Goal: Task Accomplishment & Management: Manage account settings

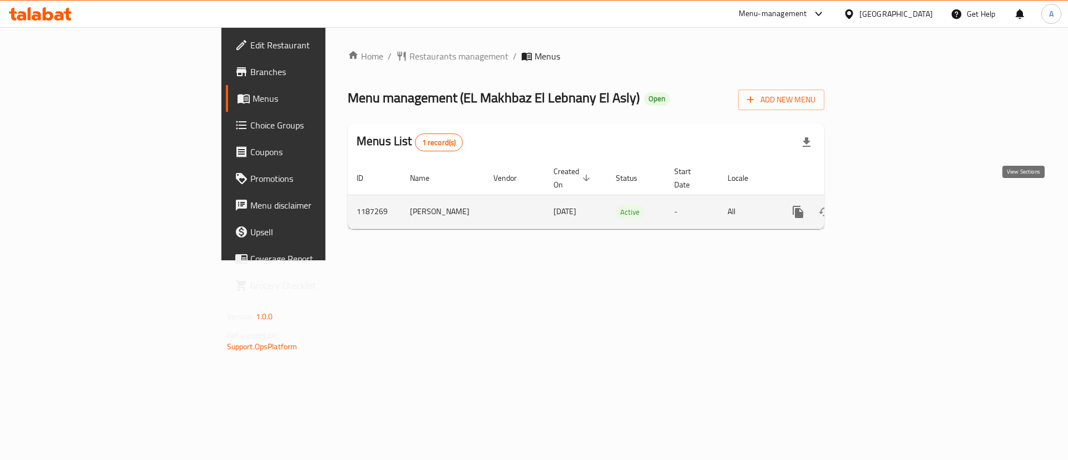
click at [885, 205] on icon "enhanced table" at bounding box center [878, 211] width 13 height 13
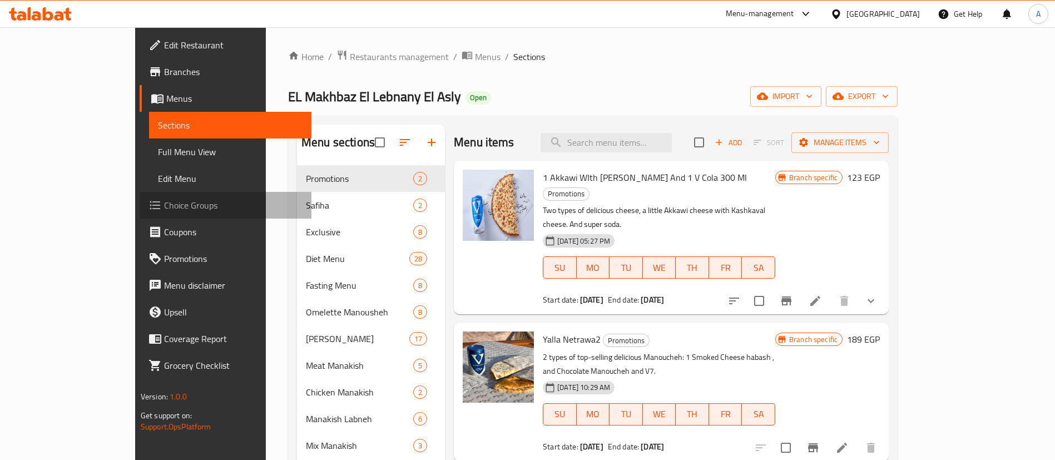
click at [164, 202] on span "Choice Groups" at bounding box center [233, 205] width 138 height 13
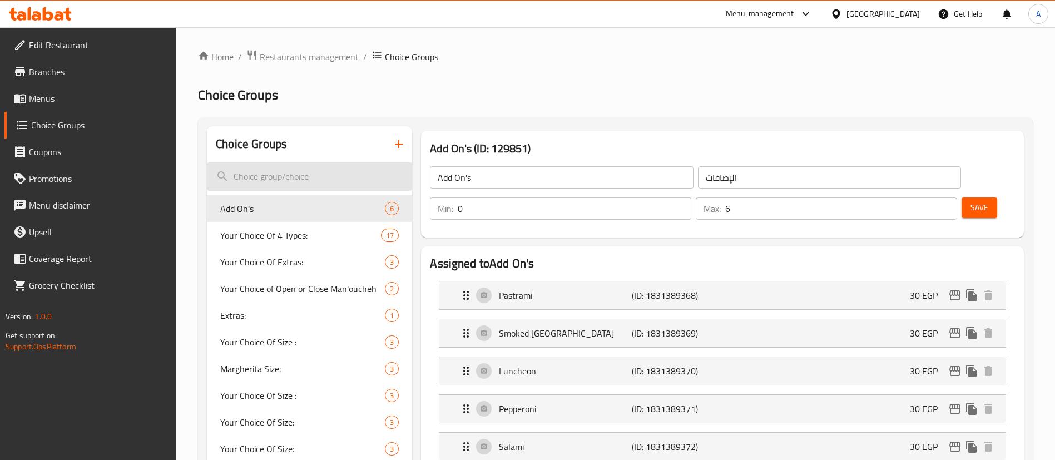
click at [271, 174] on input "search" at bounding box center [309, 176] width 205 height 28
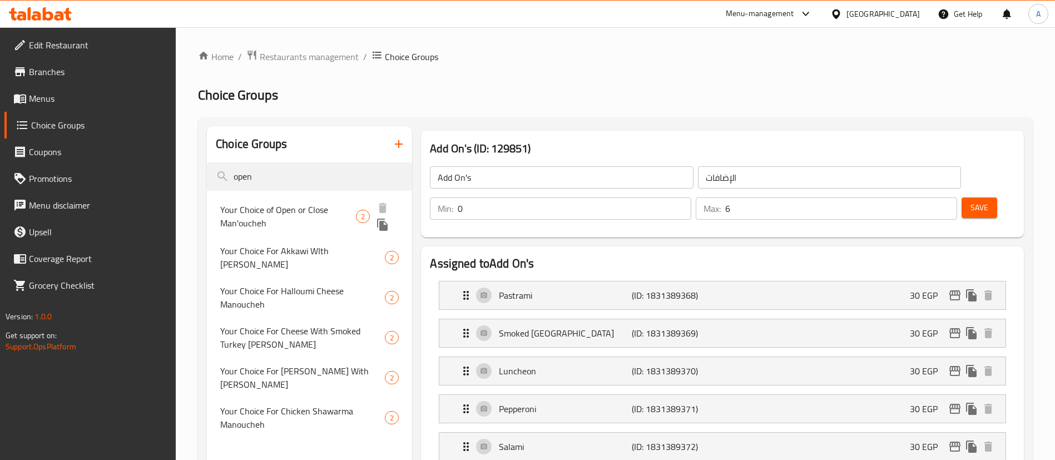
type input "open"
click at [330, 210] on span "Your Choice of Open or Close Man'oucheh" at bounding box center [288, 216] width 136 height 27
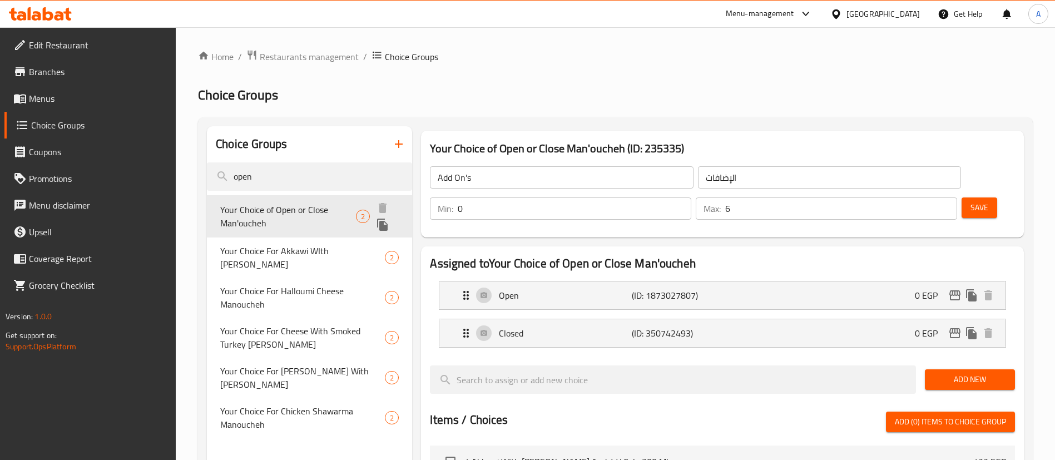
type input "Your Choice of Open or Close Man'oucheh"
type input "اختيارك من منقوشة مفتوحة أو مغلقة"
type input "1"
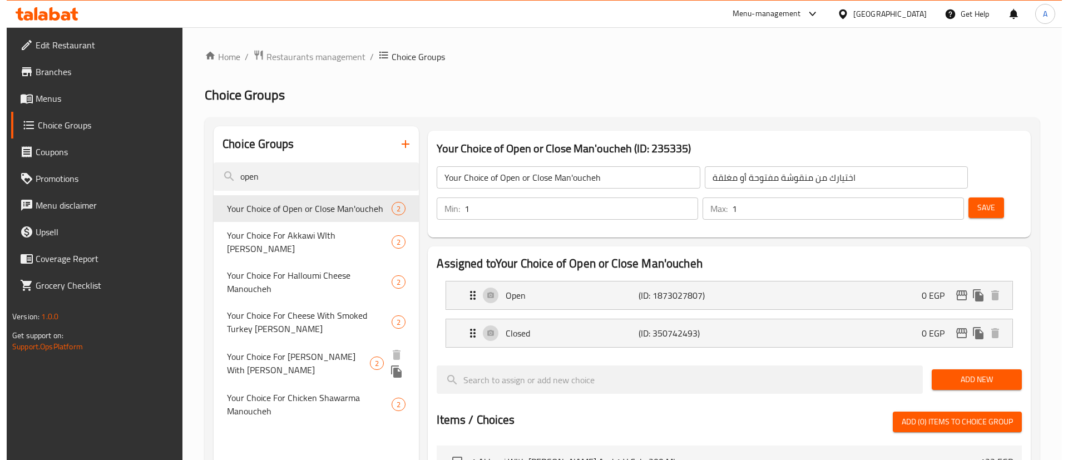
scroll to position [348, 0]
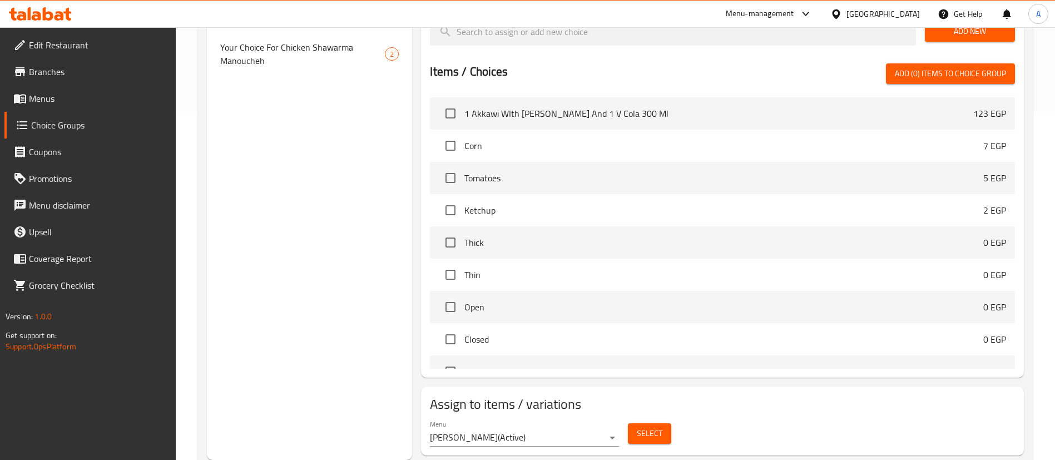
click at [685, 415] on div "[PERSON_NAME] ( Active ) Select" at bounding box center [722, 433] width 594 height 36
click at [656, 427] on span "Select" at bounding box center [650, 434] width 26 height 14
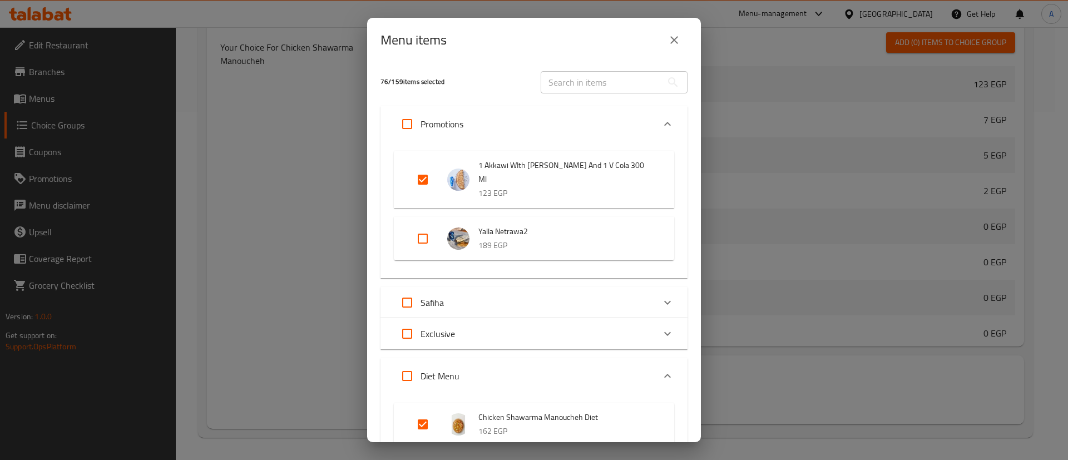
click at [422, 182] on input "Expand" at bounding box center [422, 179] width 27 height 27
checkbox input "false"
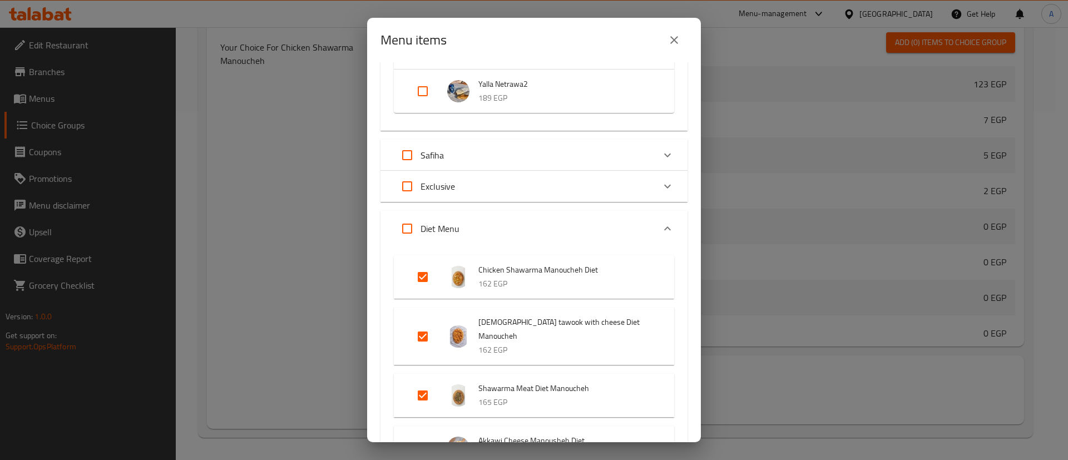
scroll to position [143, 0]
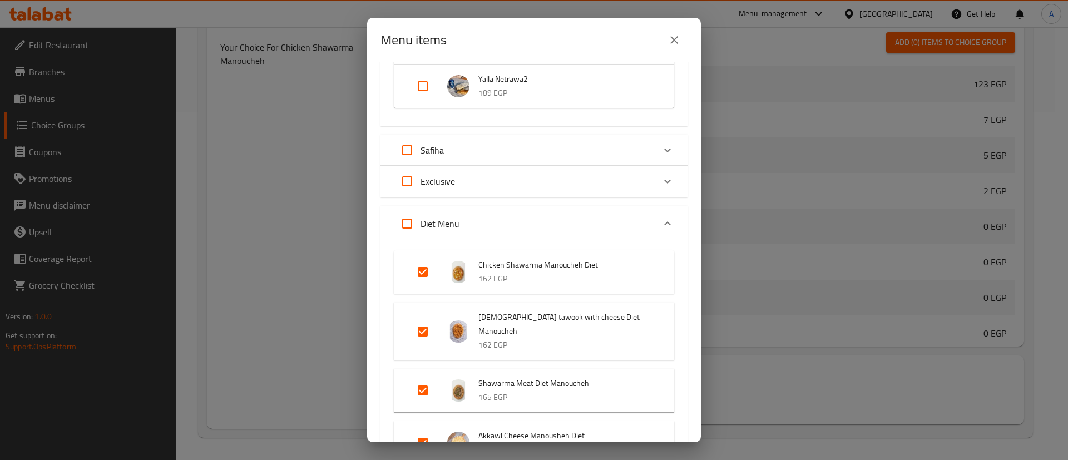
click at [398, 227] on input "Expand" at bounding box center [407, 223] width 27 height 27
checkbox input "true"
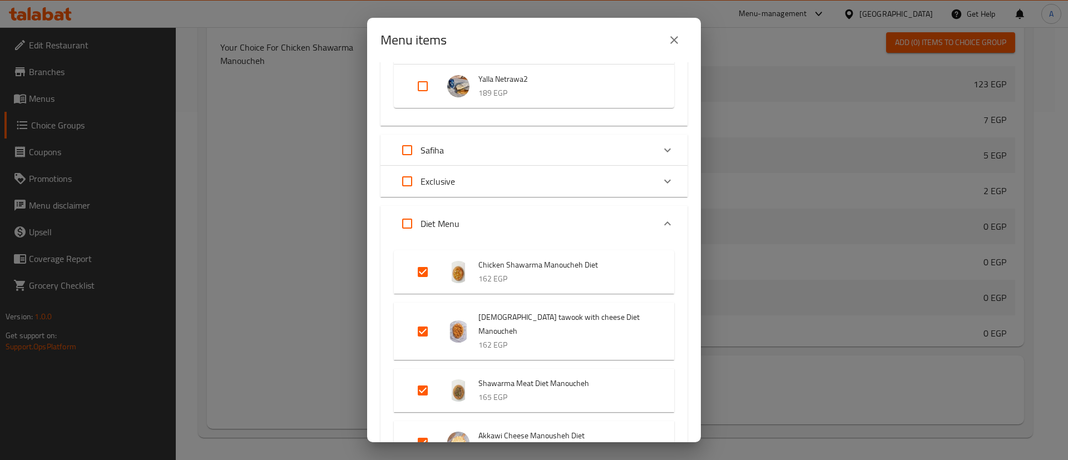
checkbox input "true"
click at [403, 225] on input "Expand" at bounding box center [407, 223] width 27 height 27
checkbox input "false"
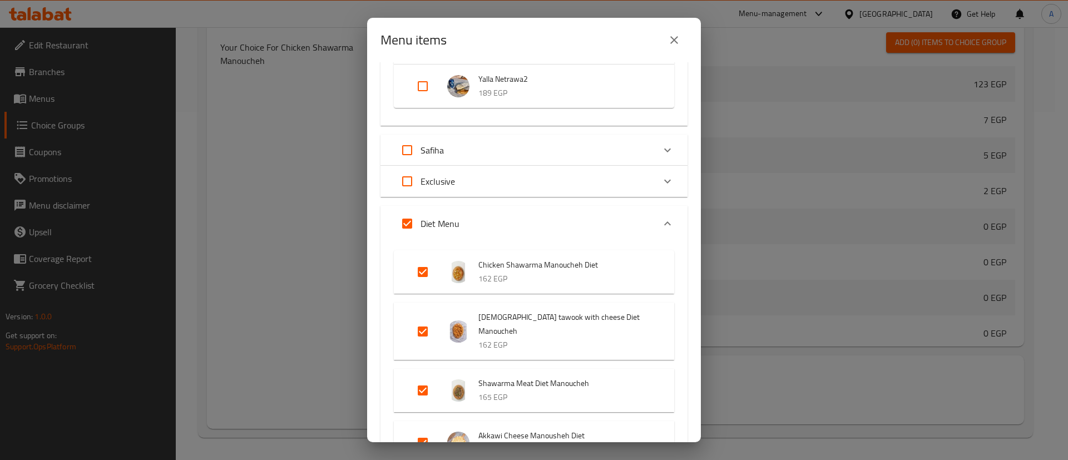
checkbox input "false"
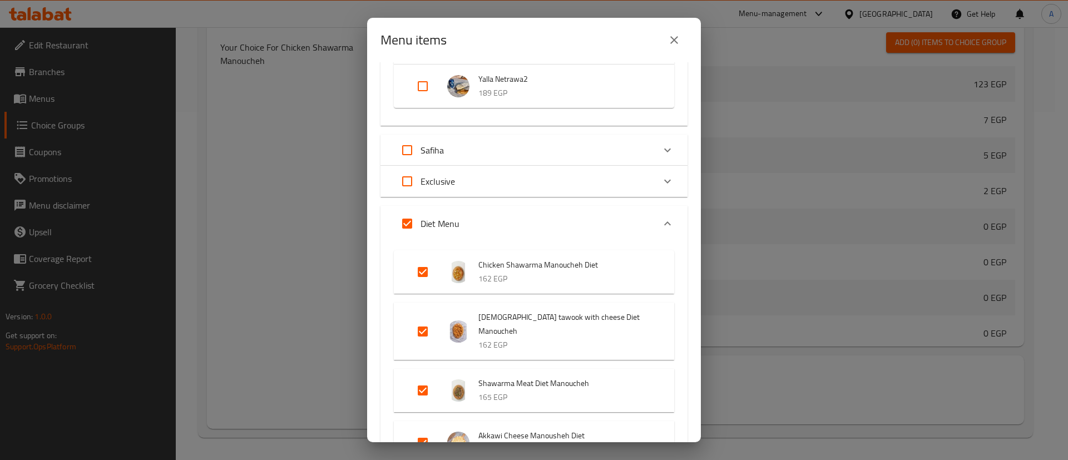
checkbox input "false"
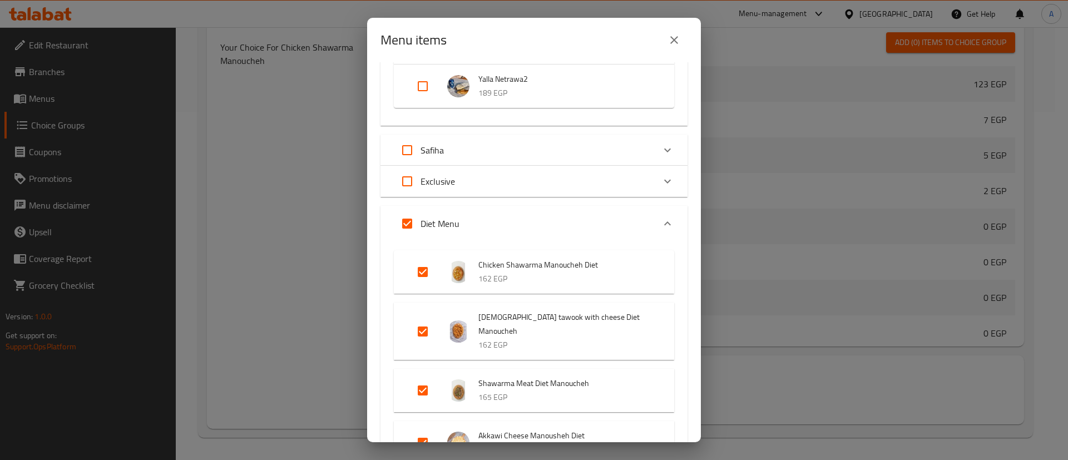
checkbox input "false"
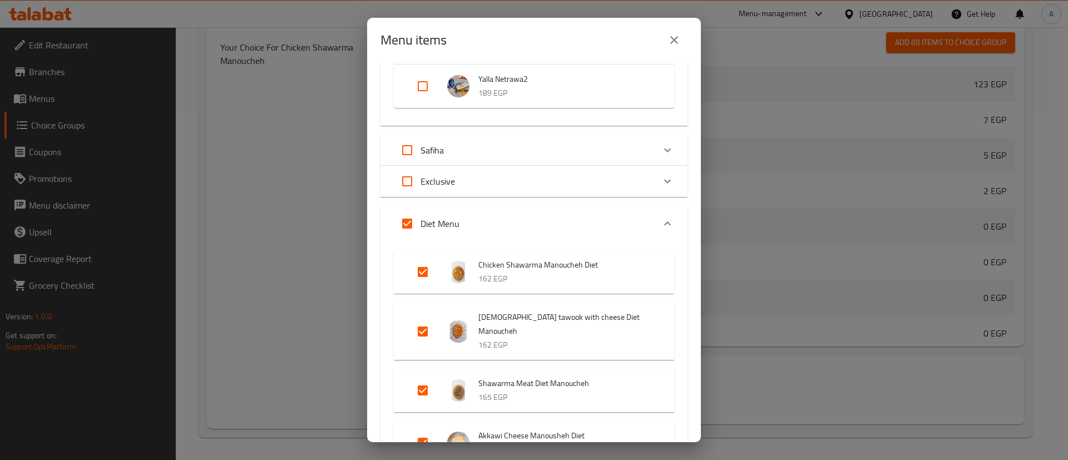
checkbox input "false"
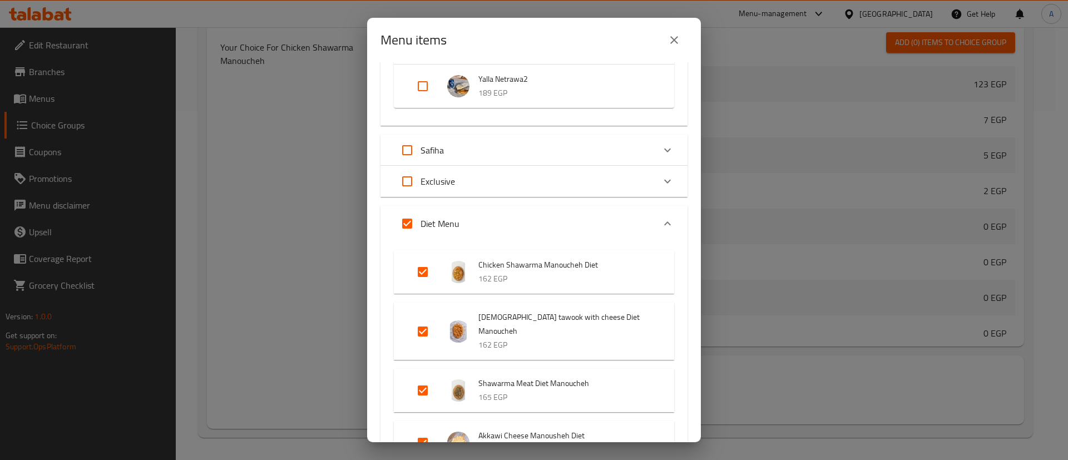
checkbox input "false"
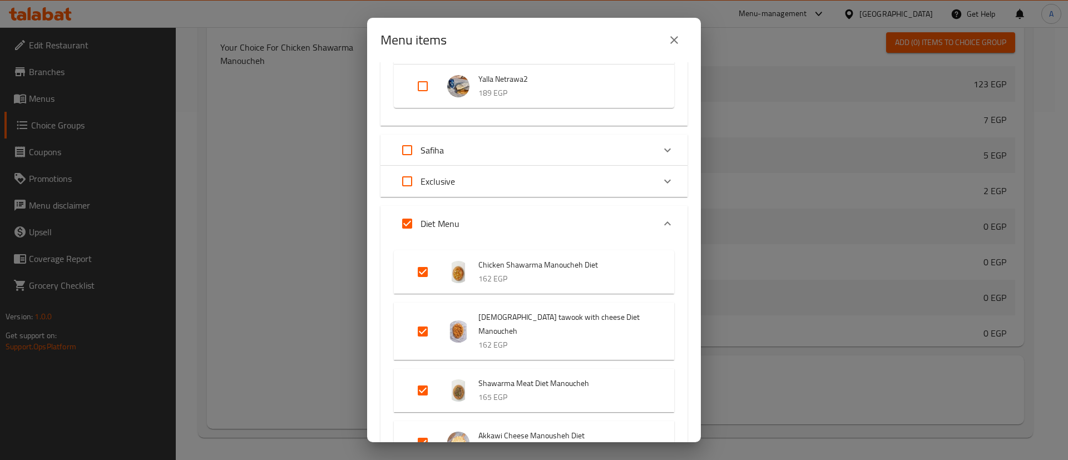
checkbox input "false"
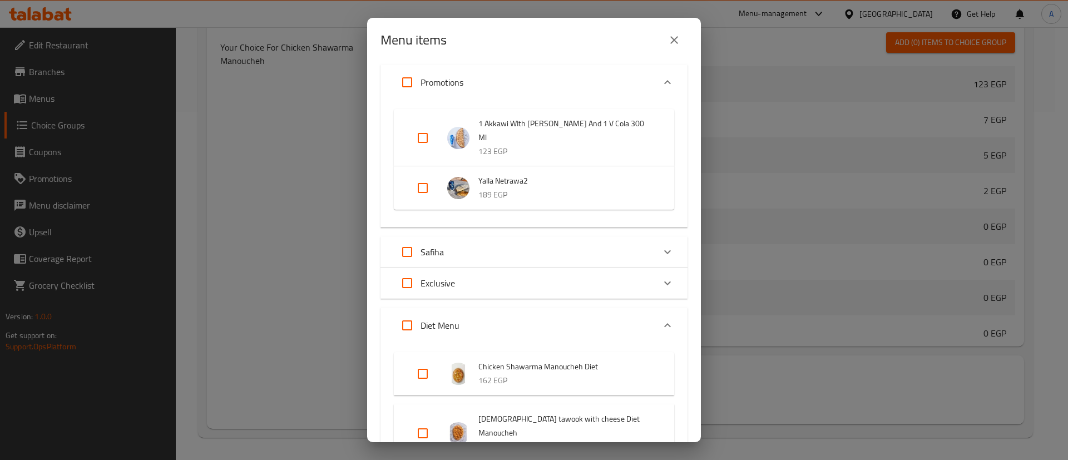
scroll to position [0, 0]
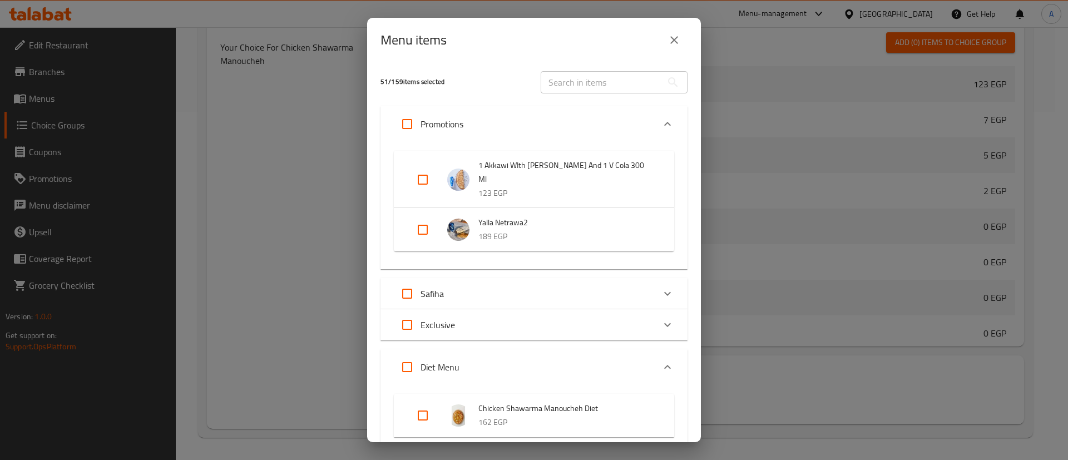
click at [654, 357] on div "Expand" at bounding box center [667, 367] width 27 height 27
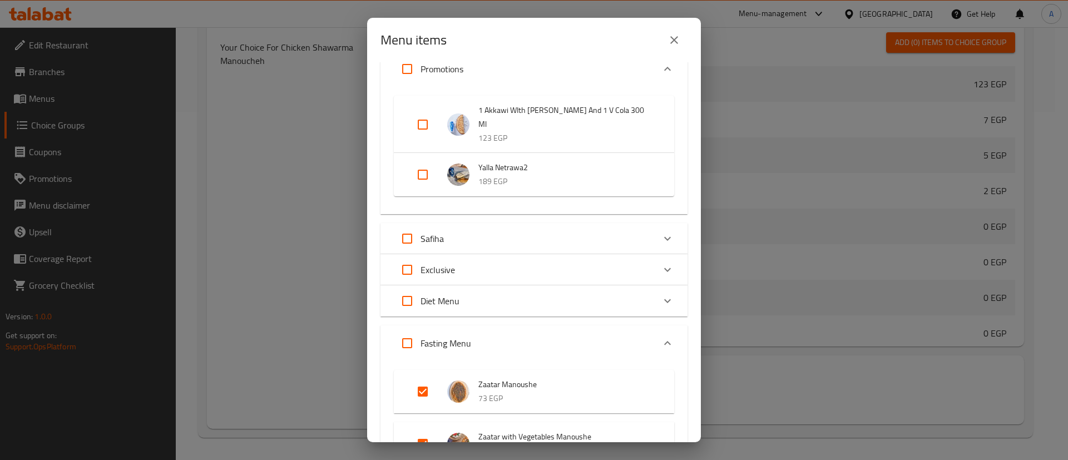
scroll to position [83, 0]
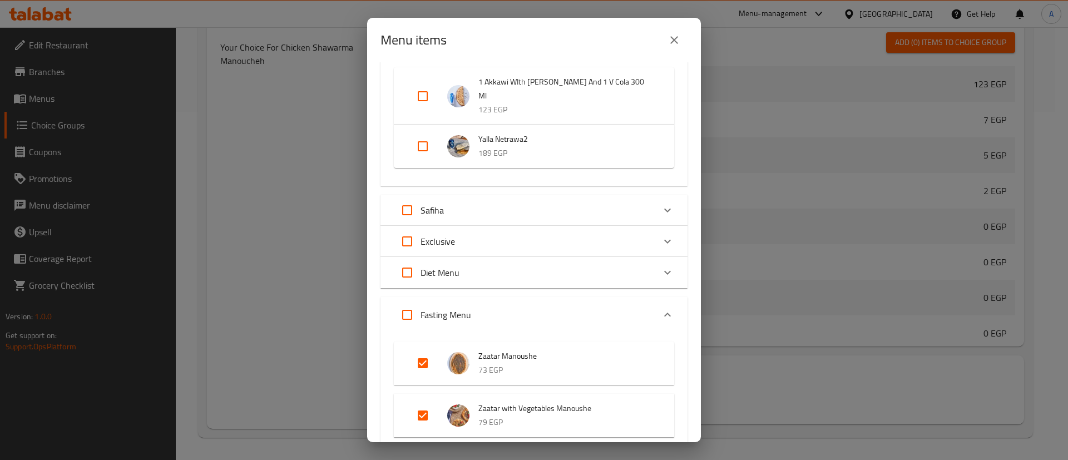
click at [401, 319] on input "Expand" at bounding box center [407, 314] width 27 height 27
checkbox input "true"
click at [401, 319] on input "Expand" at bounding box center [407, 314] width 27 height 27
checkbox input "false"
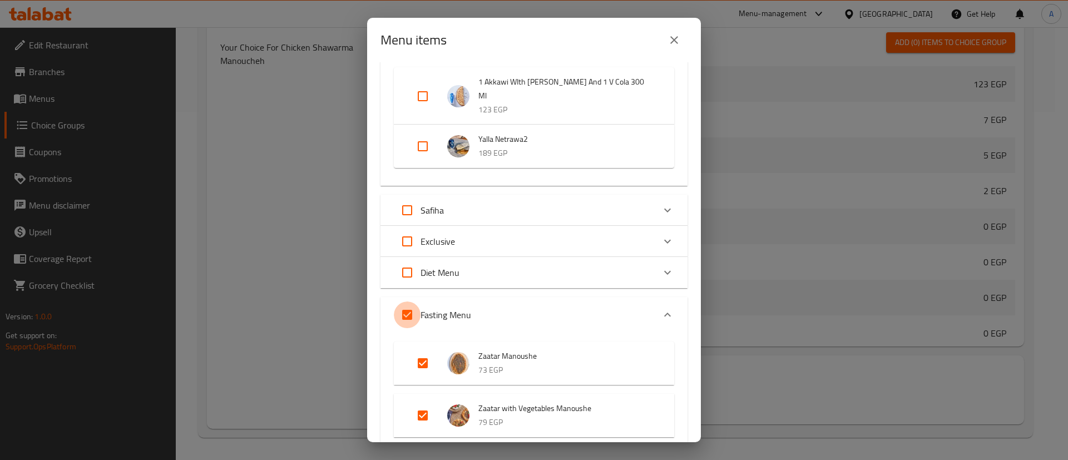
checkbox input "false"
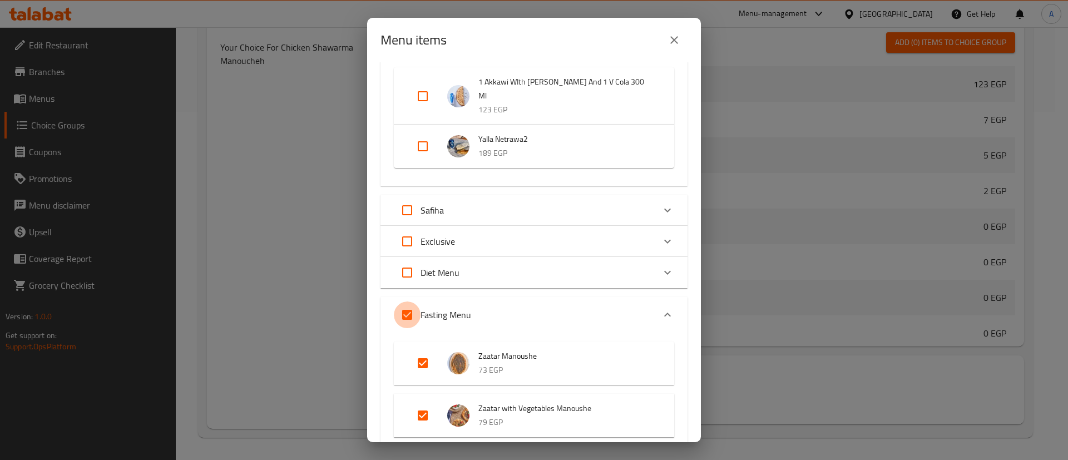
checkbox input "false"
click at [622, 310] on div "Fasting Menu" at bounding box center [524, 314] width 260 height 27
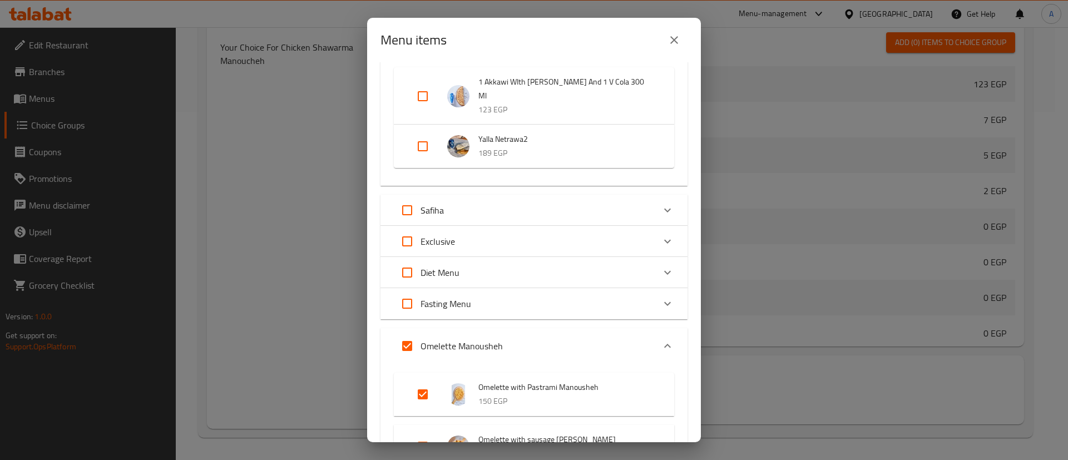
click at [576, 343] on div "Omelette Manousheh" at bounding box center [524, 346] width 260 height 27
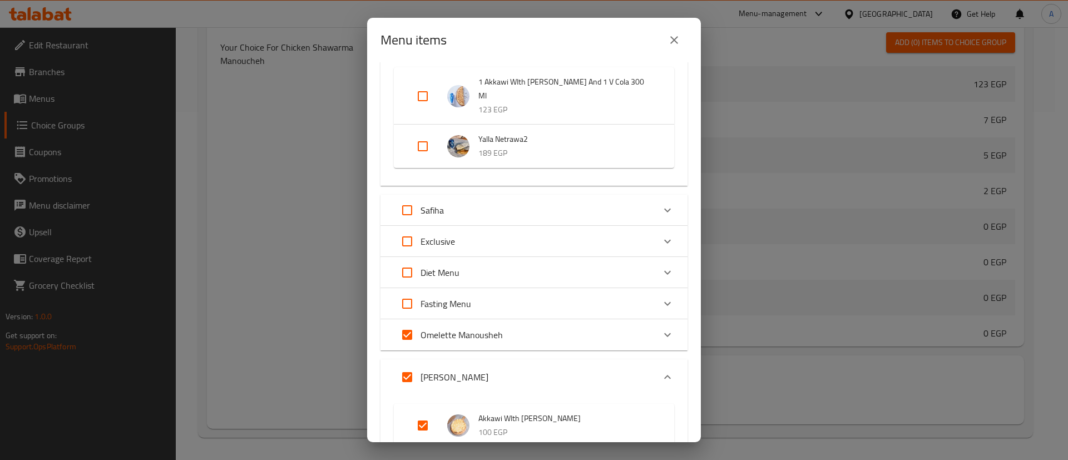
click at [403, 334] on input "Expand" at bounding box center [407, 334] width 27 height 27
checkbox input "false"
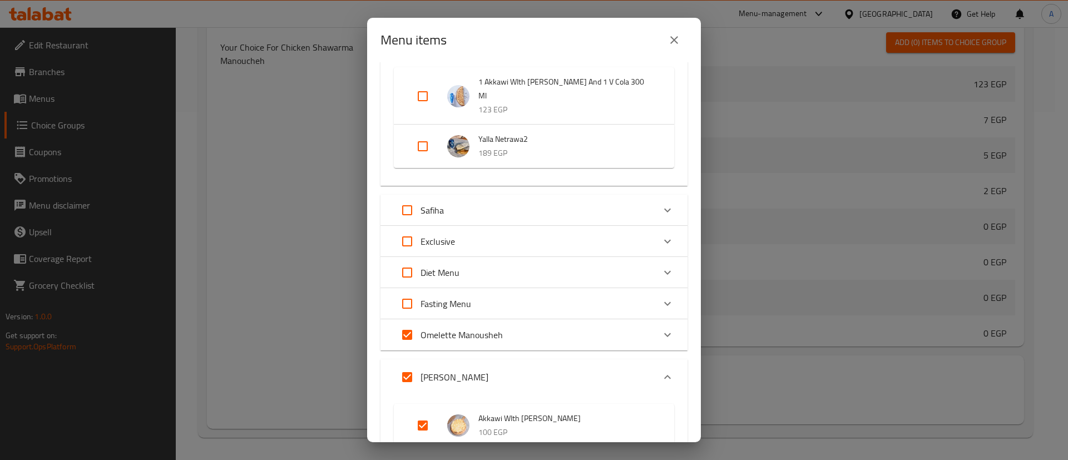
checkbox input "false"
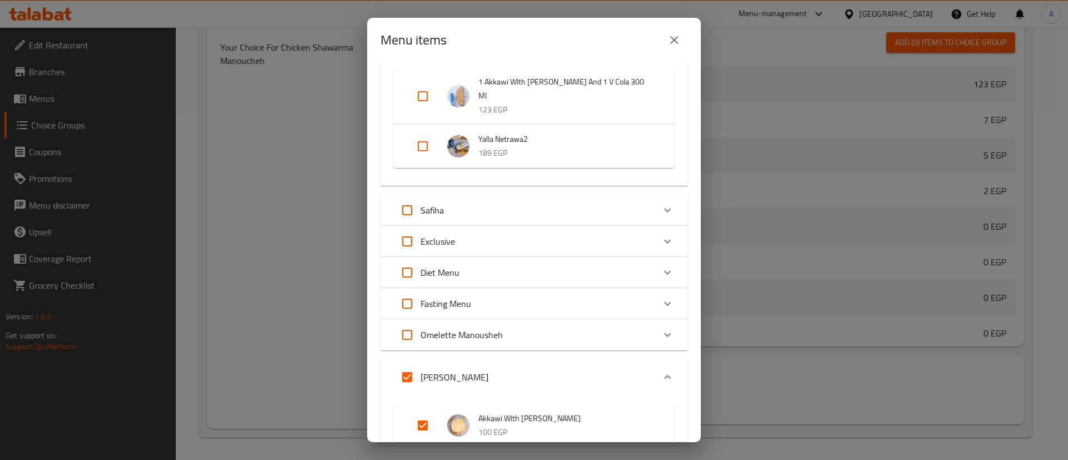
click at [408, 378] on input "Expand" at bounding box center [407, 377] width 27 height 27
checkbox input "false"
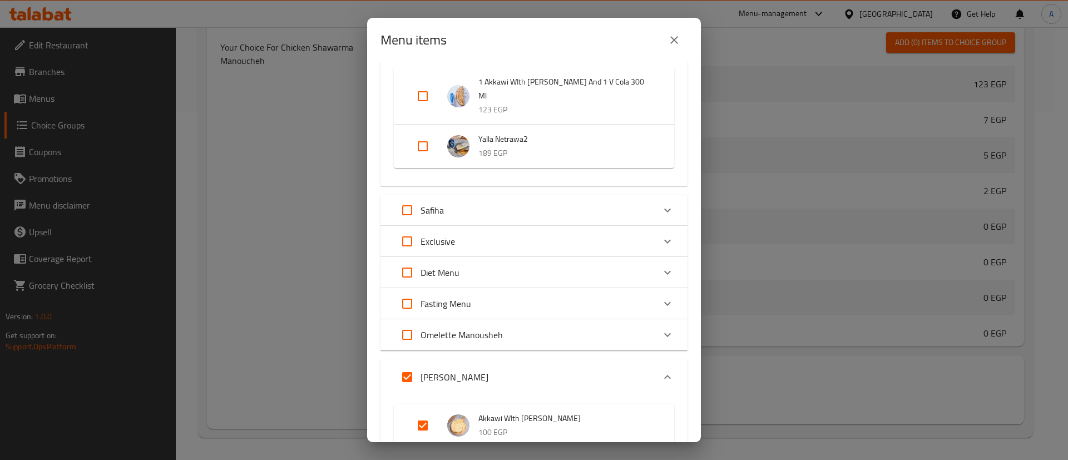
checkbox input "false"
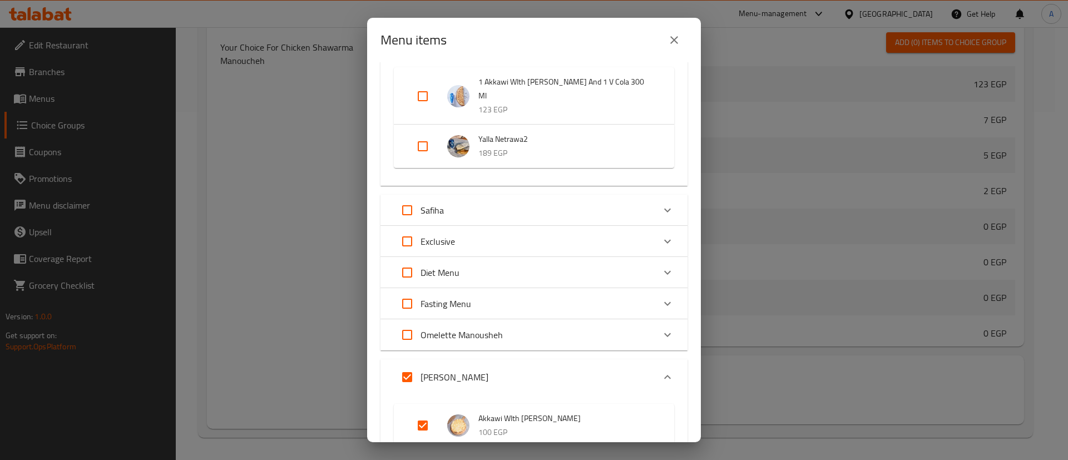
checkbox input "false"
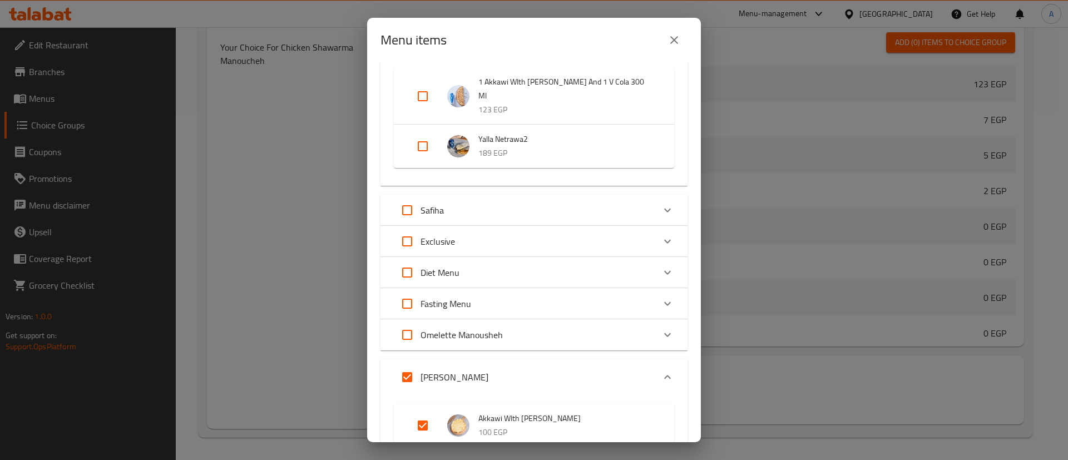
checkbox input "false"
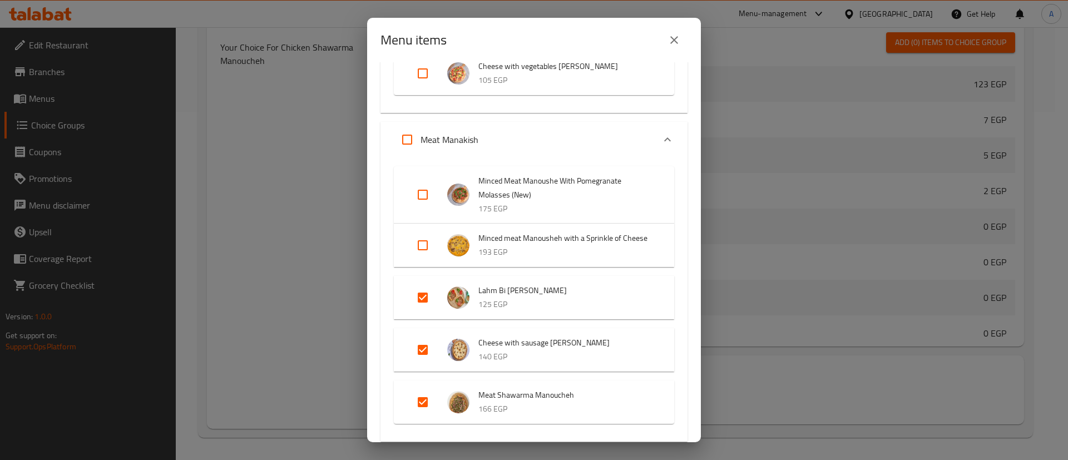
scroll to position [1286, 0]
click at [402, 140] on input "Expand" at bounding box center [407, 139] width 27 height 27
checkbox input "true"
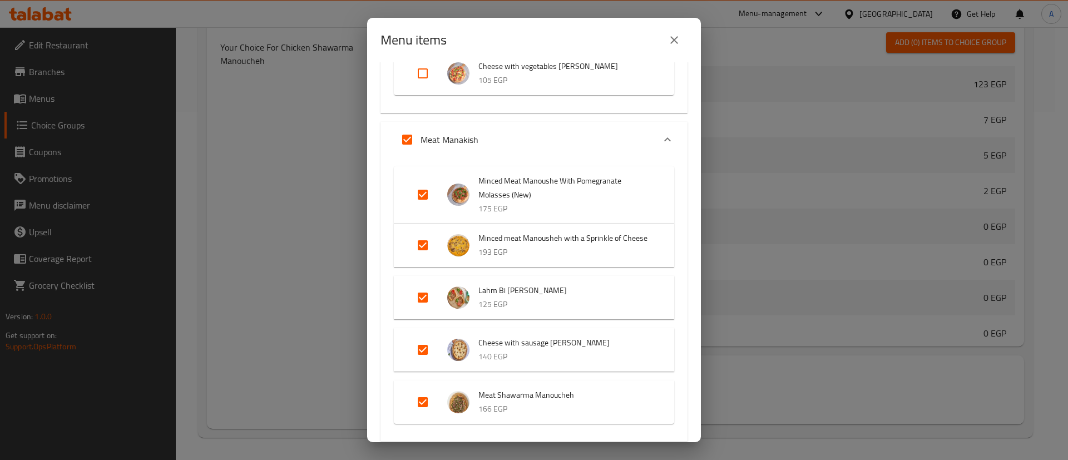
click at [402, 140] on input "Expand" at bounding box center [407, 139] width 27 height 27
checkbox input "false"
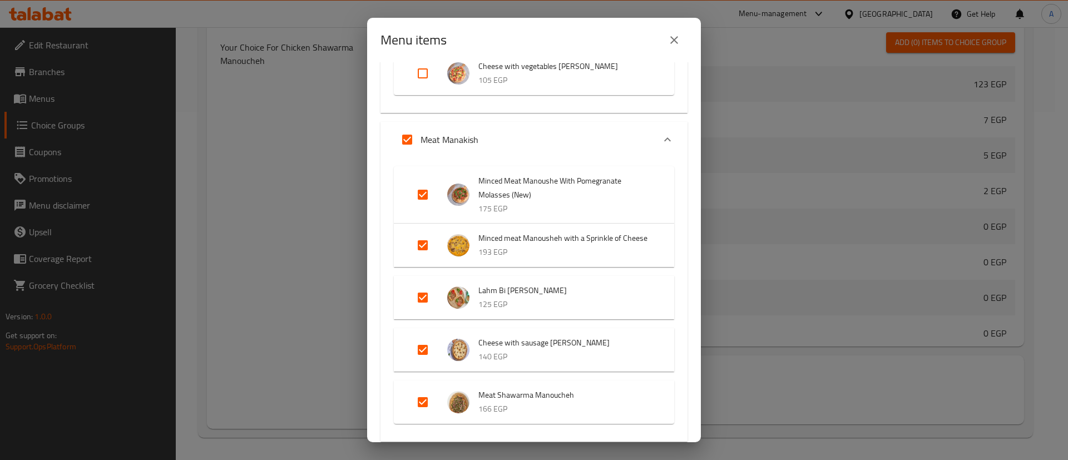
checkbox input "false"
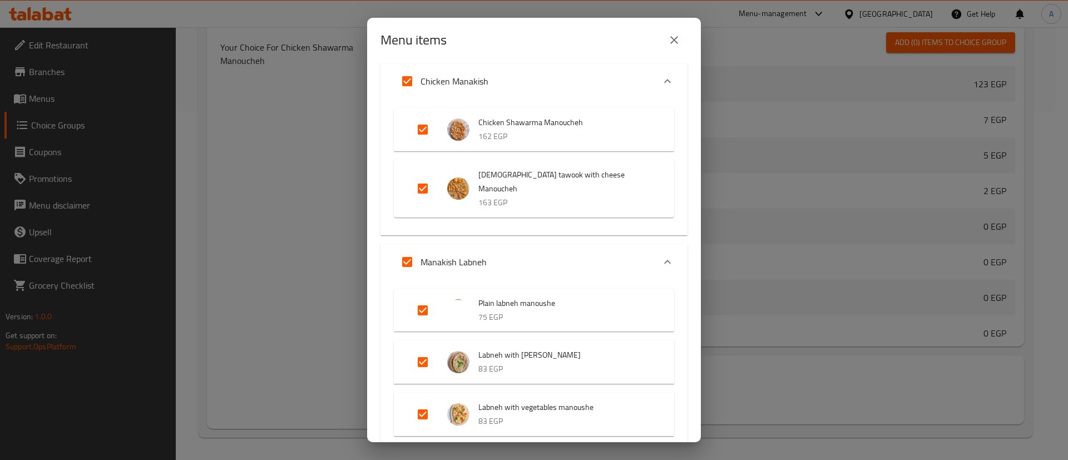
scroll to position [1670, 0]
click at [409, 265] on input "Expand" at bounding box center [407, 264] width 27 height 27
checkbox input "false"
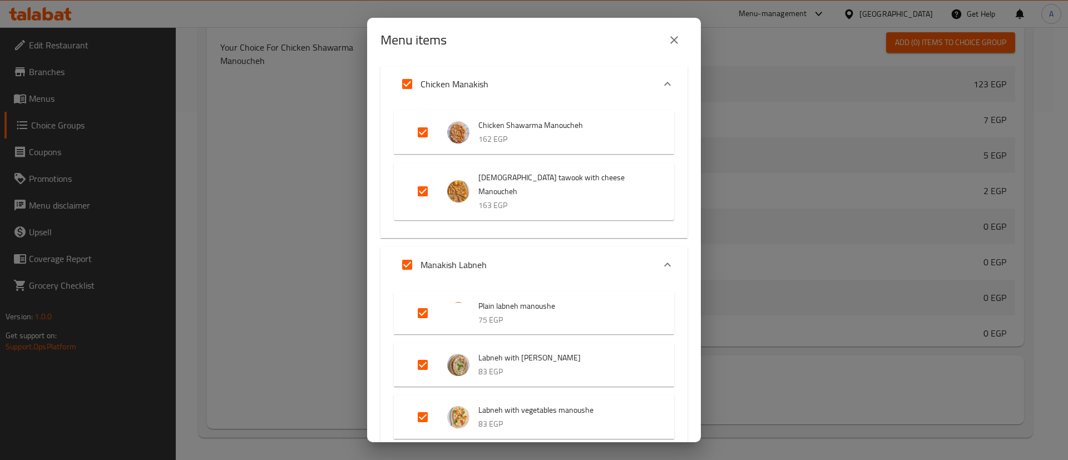
checkbox input "false"
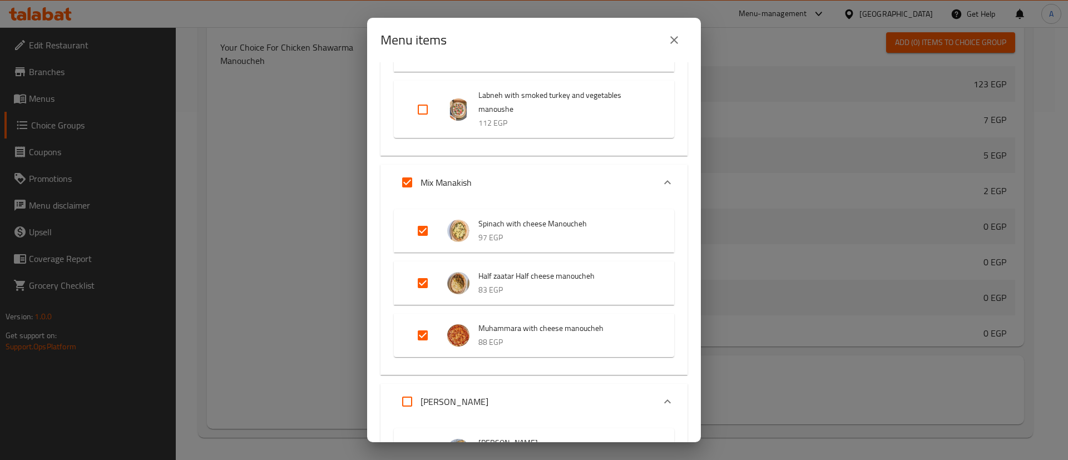
scroll to position [2156, 0]
click at [404, 171] on input "Expand" at bounding box center [407, 182] width 27 height 27
checkbox input "false"
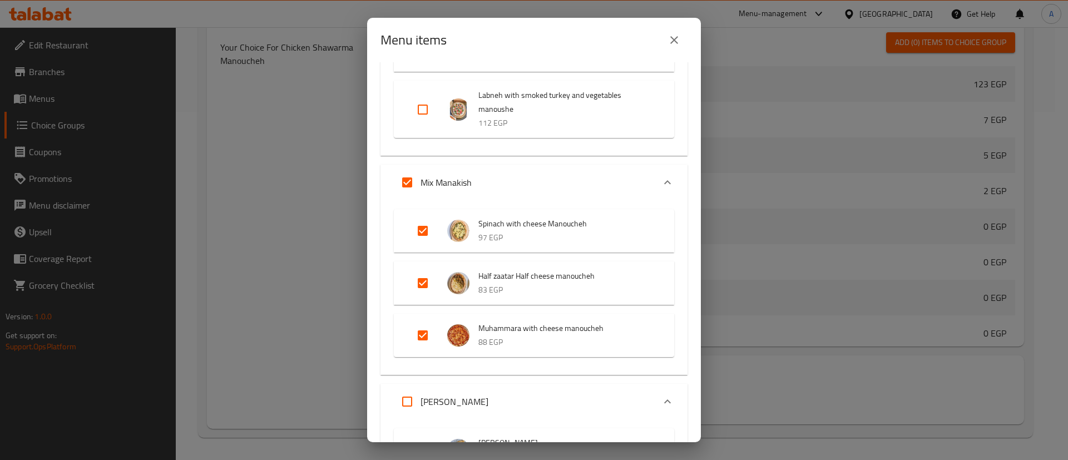
checkbox input "false"
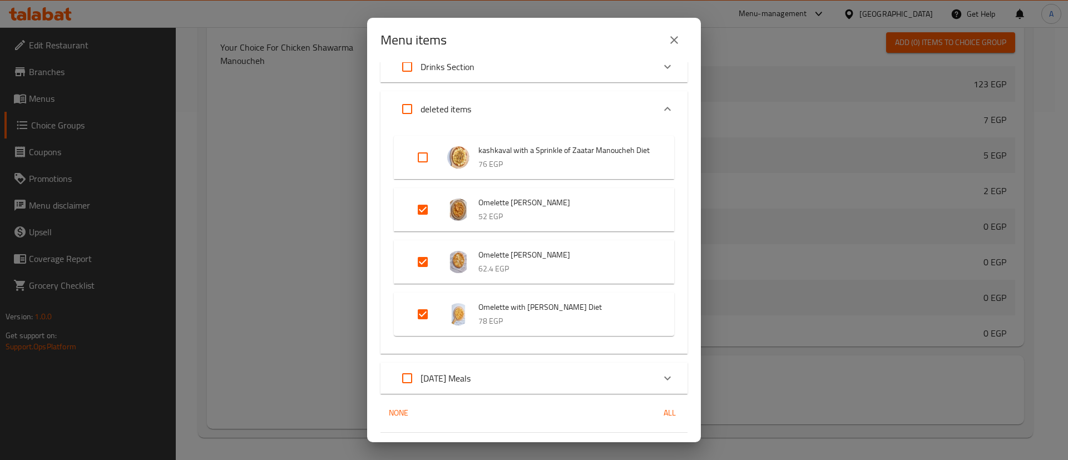
scroll to position [3131, 0]
click at [408, 102] on input "Expand" at bounding box center [407, 110] width 27 height 27
checkbox input "true"
click at [408, 102] on input "Expand" at bounding box center [407, 110] width 27 height 27
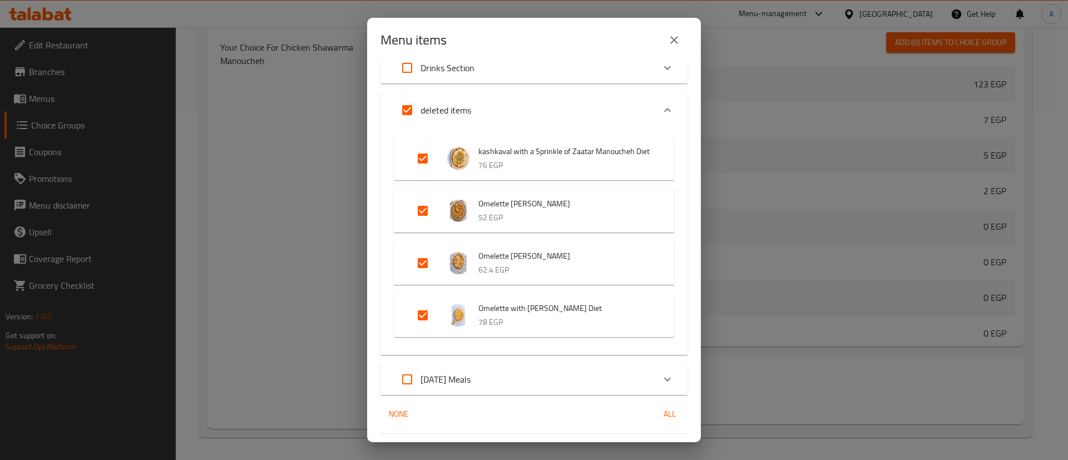
checkbox input "false"
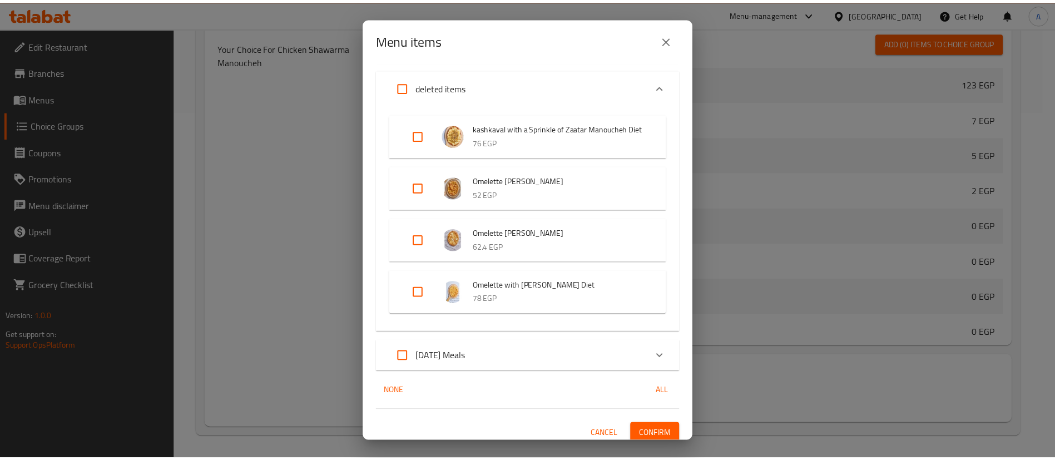
scroll to position [3161, 0]
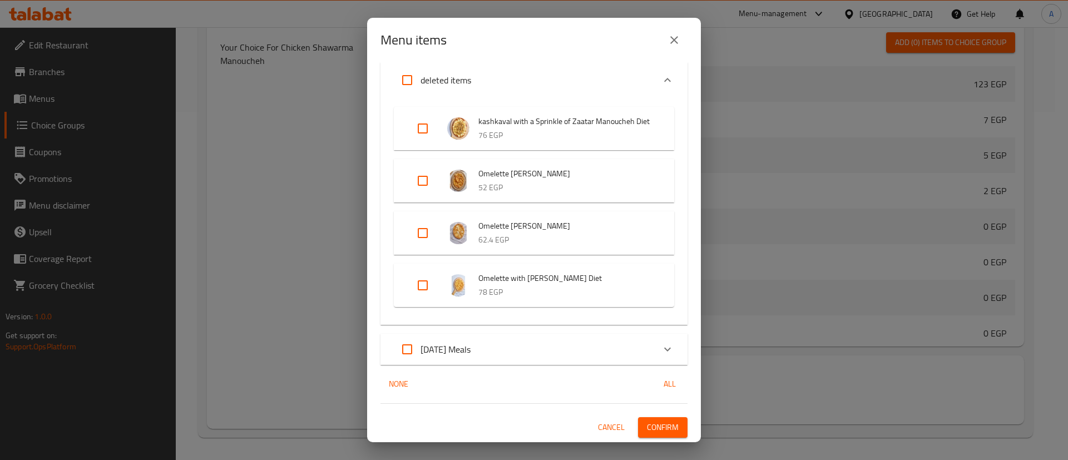
click at [657, 423] on span "Confirm" at bounding box center [663, 427] width 32 height 14
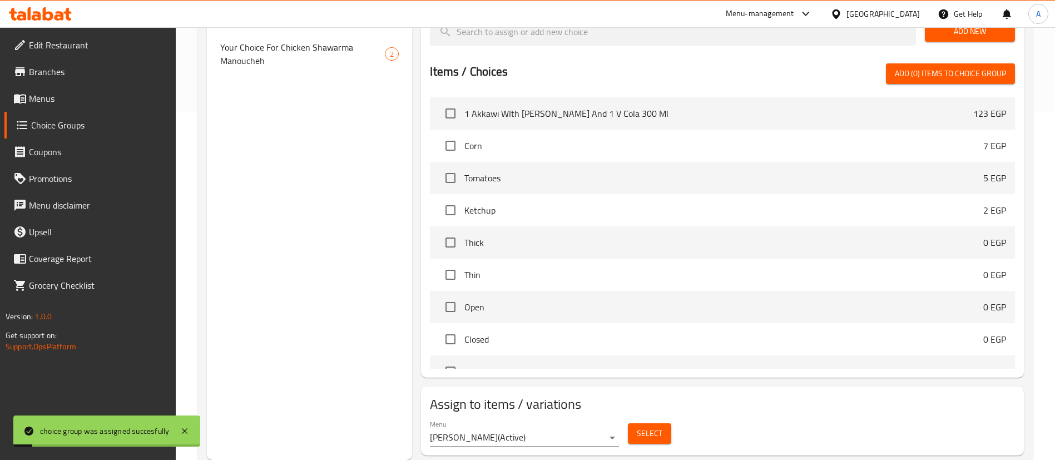
scroll to position [0, 0]
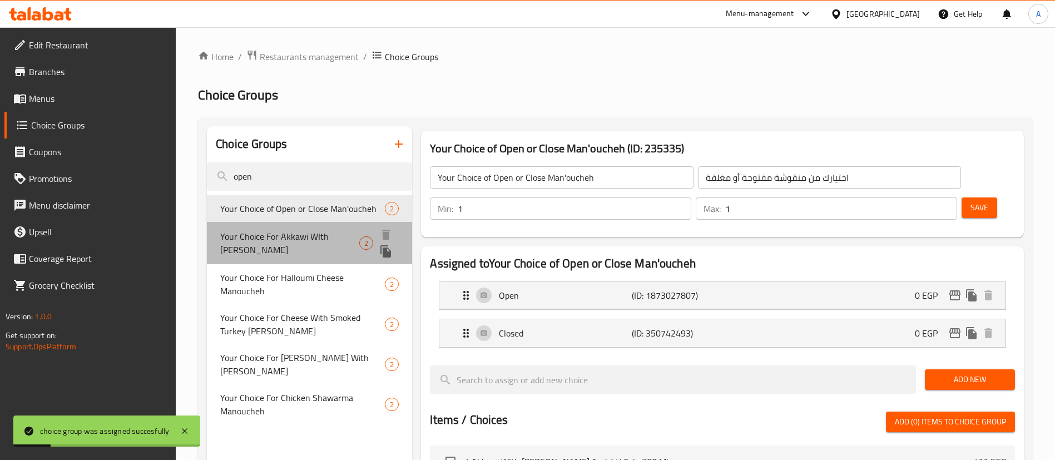
click at [263, 246] on span "Your Choice For Akkawi WIth [PERSON_NAME]" at bounding box center [289, 243] width 138 height 27
type input "Your Choice For Akkawi WIth [PERSON_NAME]"
type input "إختيارك من منقوشة عكاوي مع قشقوان"
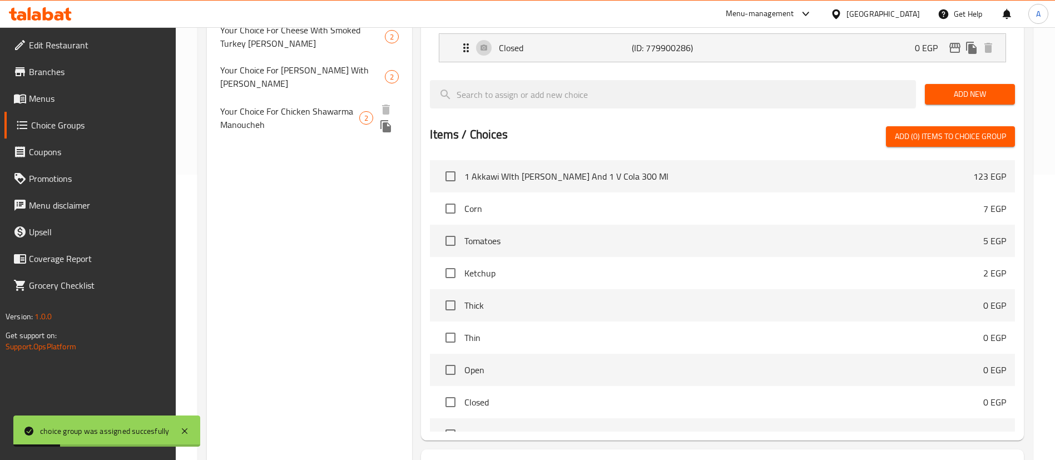
scroll to position [348, 0]
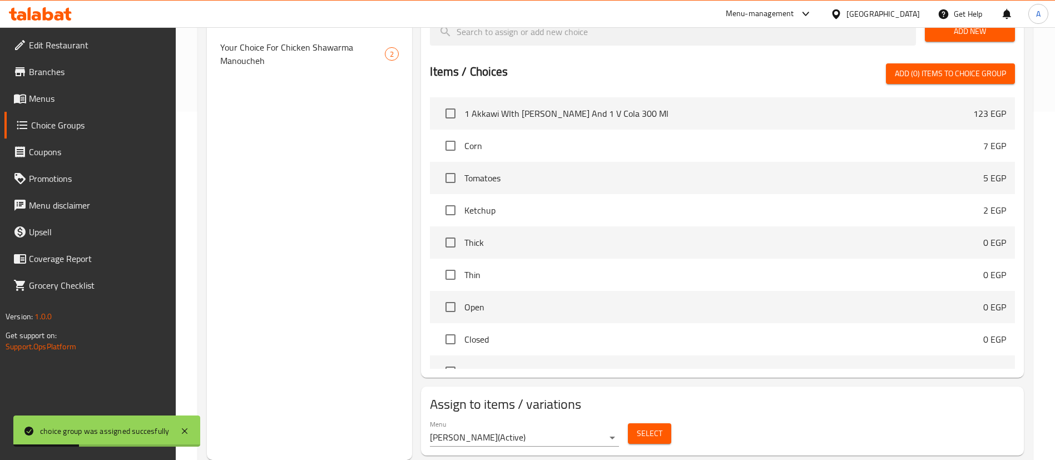
click at [650, 427] on span "Select" at bounding box center [650, 434] width 26 height 14
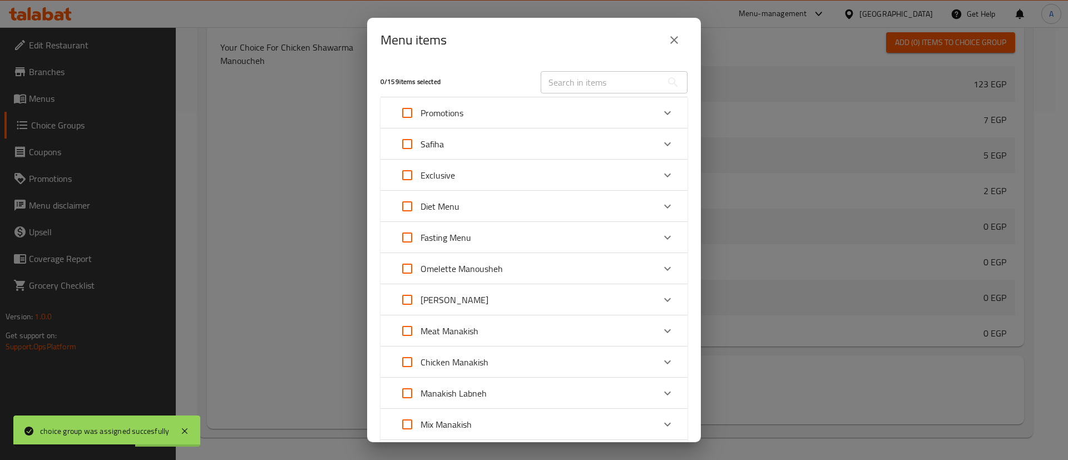
click at [279, 193] on div "Menu items 0 / 159 items selected ​ Promotions 1 Akkawi WIth Kashkawan Manouche…" at bounding box center [534, 230] width 1068 height 460
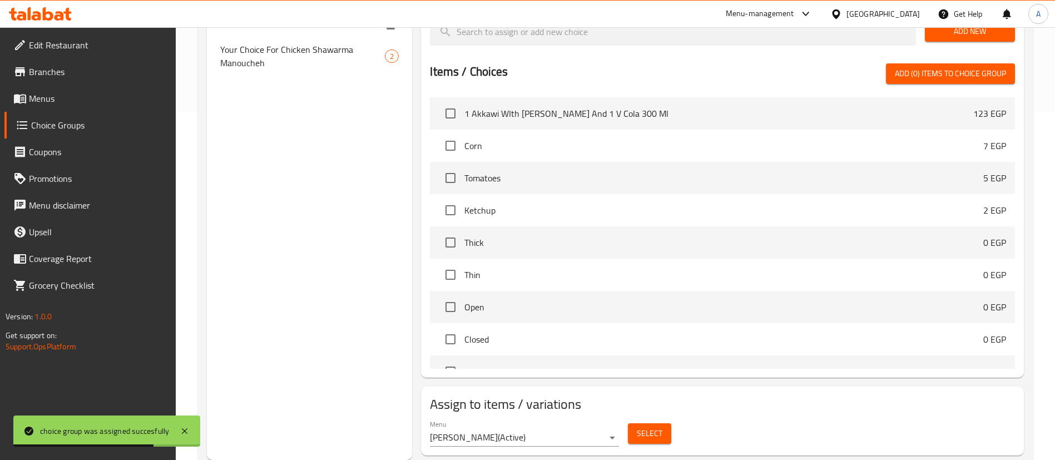
scroll to position [0, 0]
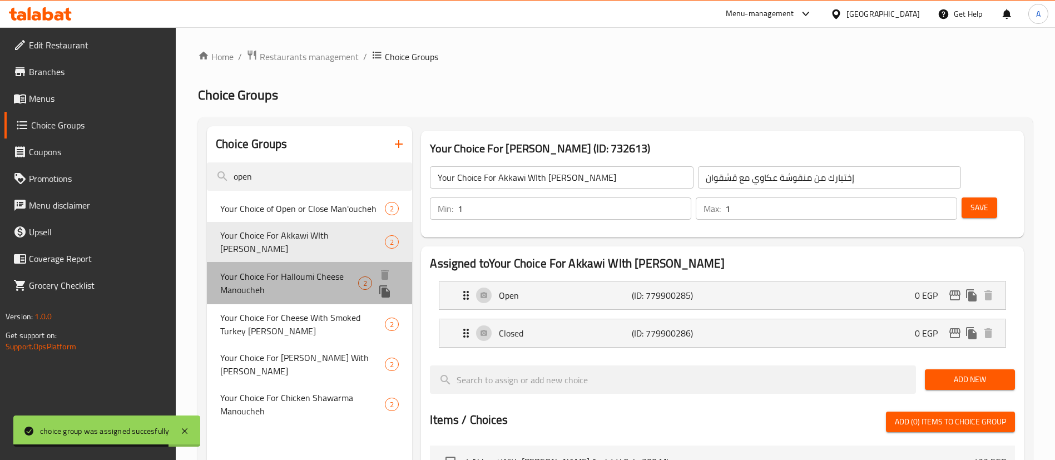
click at [275, 276] on span "Your Choice For Halloumi Cheese Manoucheh" at bounding box center [289, 283] width 138 height 27
type input "Your Choice For Halloumi Cheese Manoucheh"
type input "إختيارك من منقوشة جبنة حلوم"
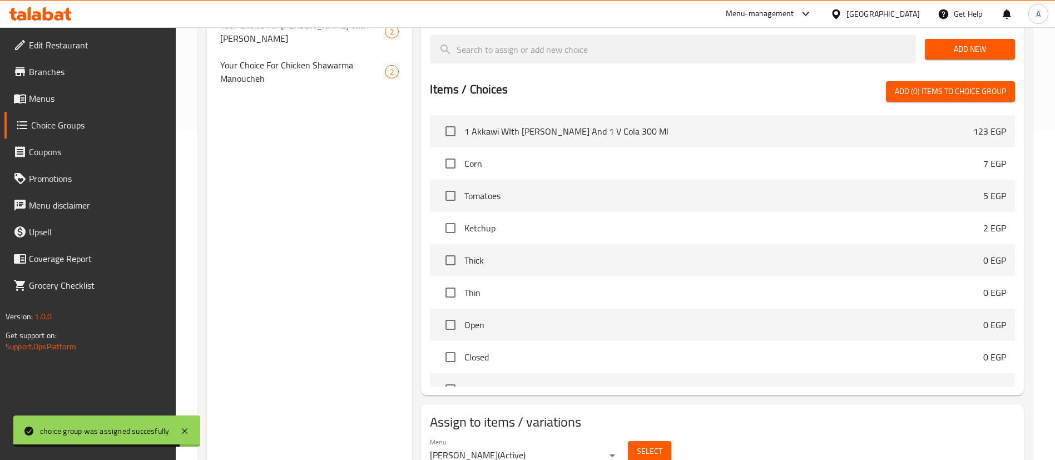
scroll to position [348, 0]
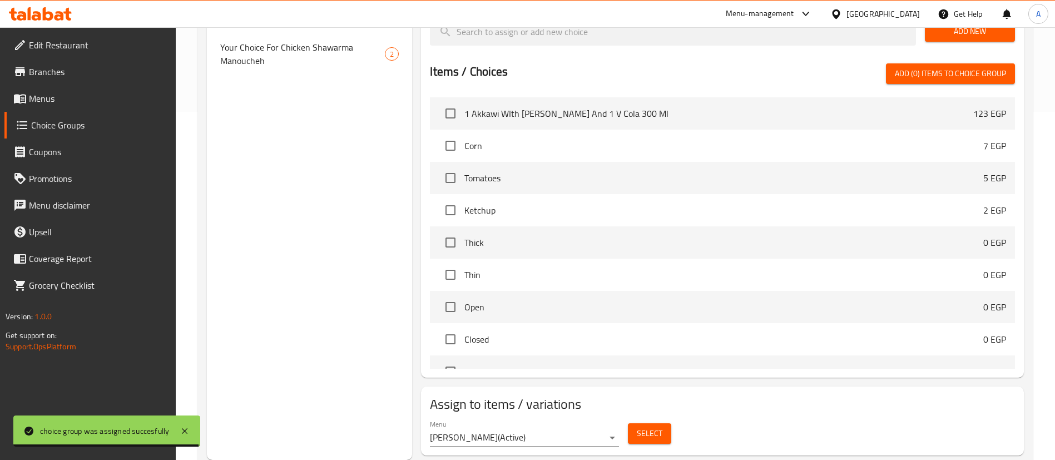
click at [672, 419] on div "Select" at bounding box center [649, 433] width 52 height 29
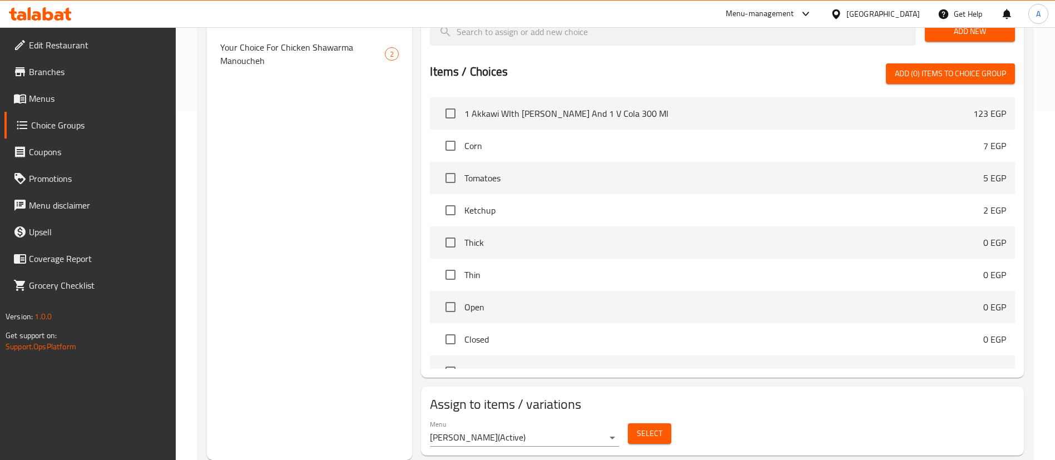
click at [671, 419] on div "Select" at bounding box center [649, 433] width 52 height 29
click at [666, 423] on button "Select" at bounding box center [649, 433] width 43 height 21
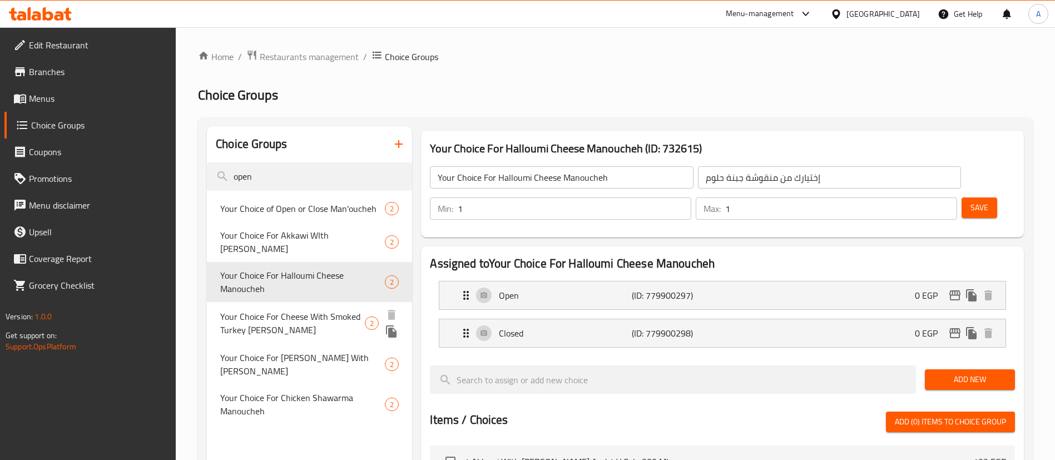
click at [290, 335] on span "Your Choice For Cheese With Smoked Turkey [PERSON_NAME]" at bounding box center [292, 323] width 145 height 27
type input "Your Choice For Cheese With Smoked Turkey [PERSON_NAME]"
type input "إختيارك من منقوشة جبنة مع حبش مدخن"
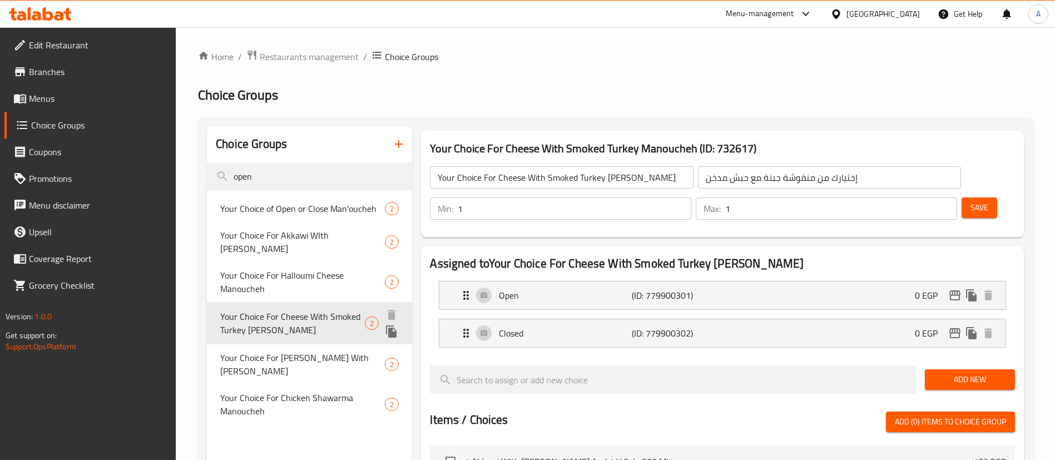
scroll to position [348, 0]
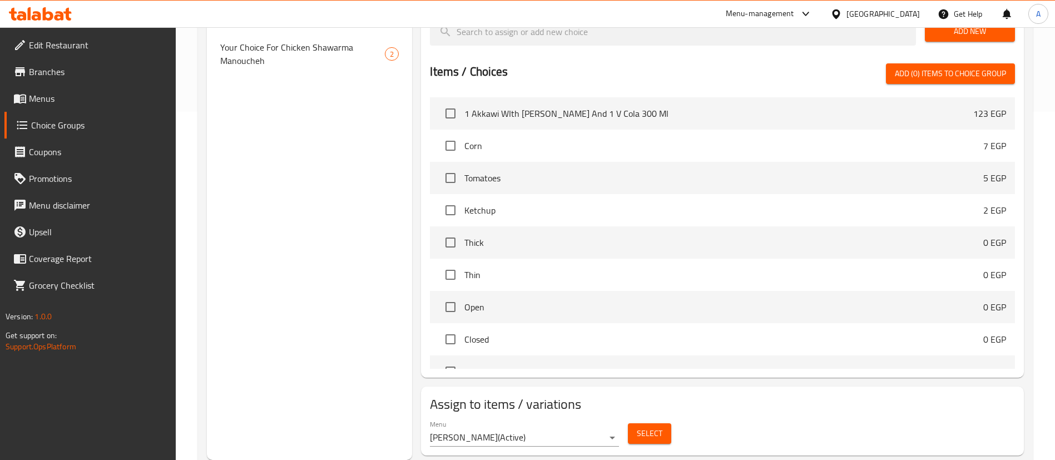
click at [636, 423] on button "Select" at bounding box center [649, 433] width 43 height 21
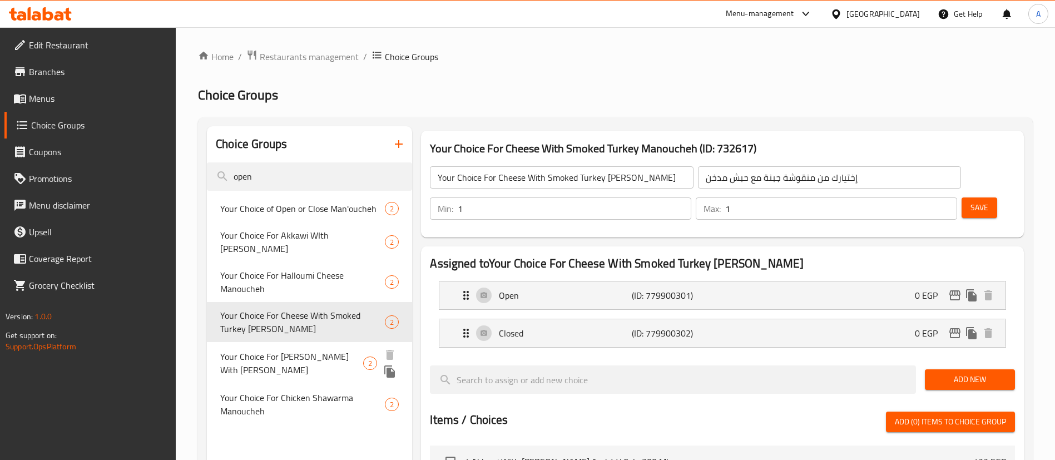
click at [312, 365] on span "Your Choice For [PERSON_NAME] With [PERSON_NAME]" at bounding box center [291, 363] width 143 height 27
type input "Your Choice For [PERSON_NAME] With [PERSON_NAME]"
type input "إختيارك من منقوشة شيش طاووق مع جبنة"
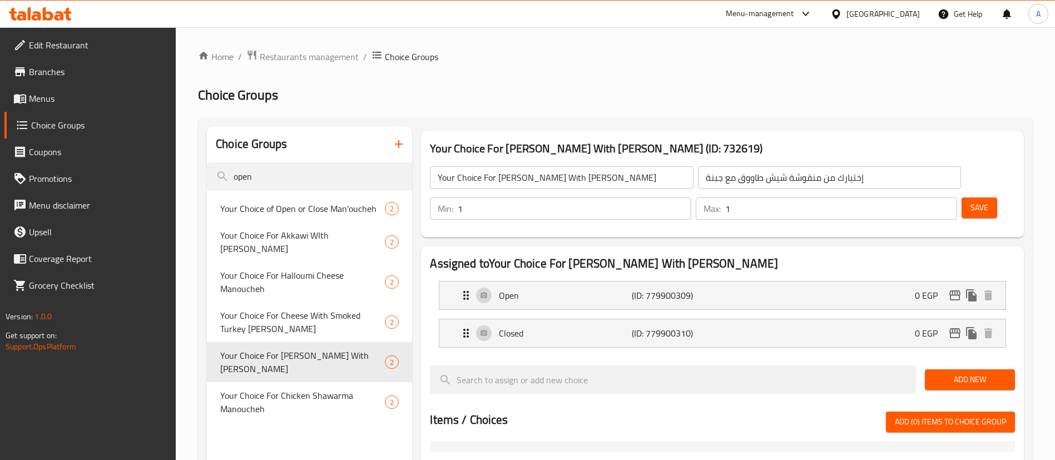
scroll to position [348, 0]
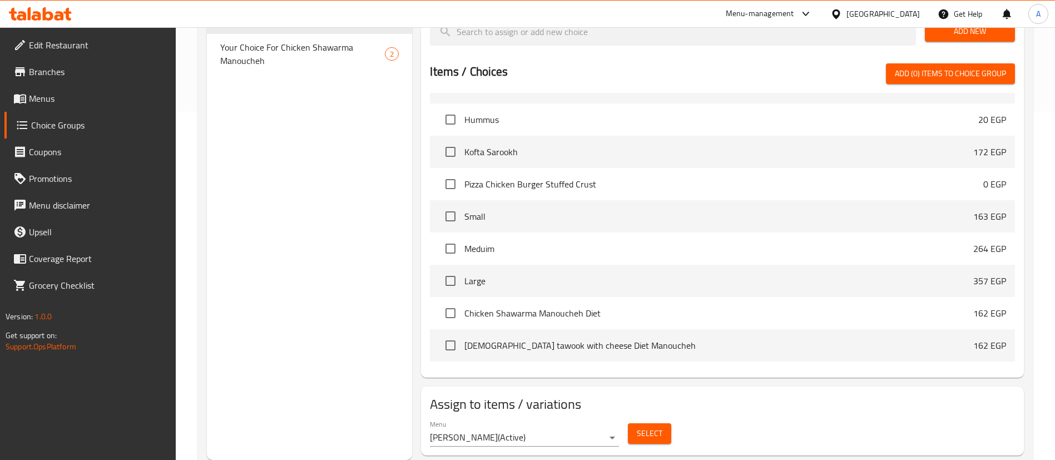
click at [657, 427] on span "Select" at bounding box center [650, 434] width 26 height 14
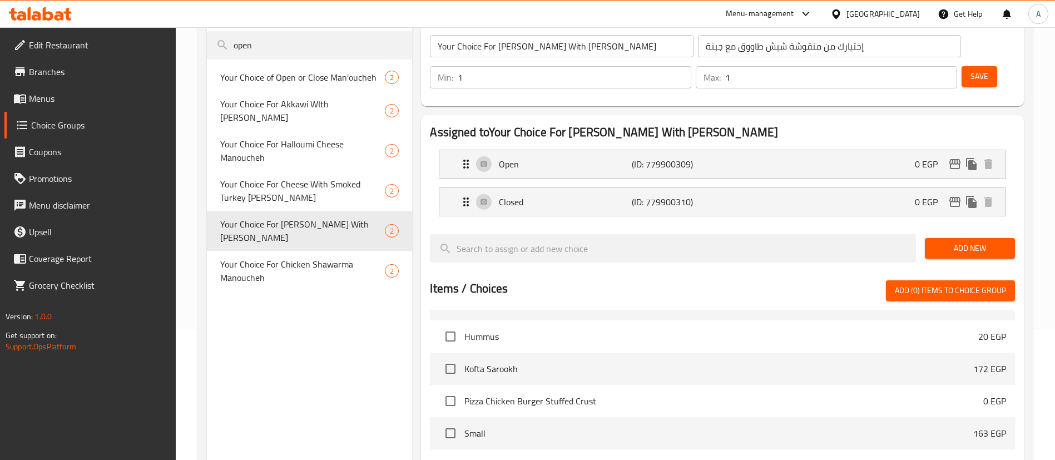
scroll to position [130, 0]
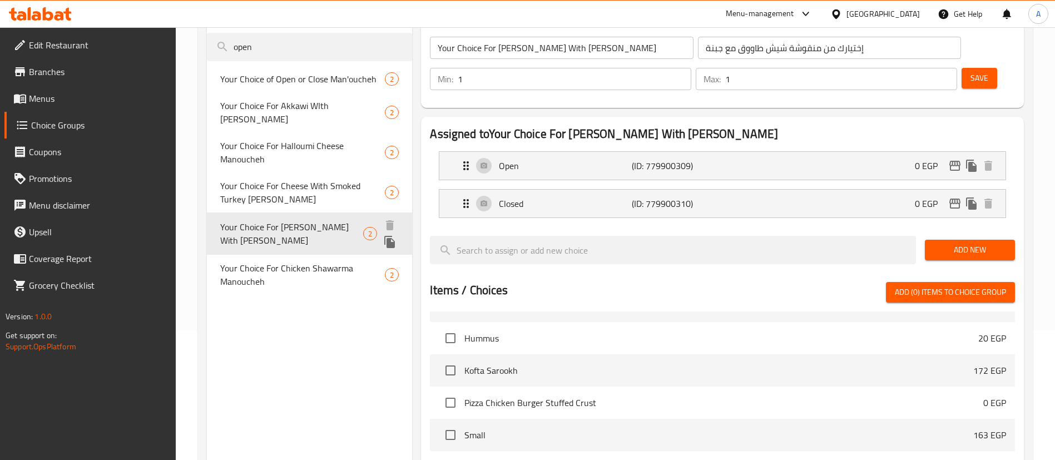
click at [294, 261] on span "Your Choice For Chicken Shawarma Manoucheh" at bounding box center [302, 274] width 165 height 27
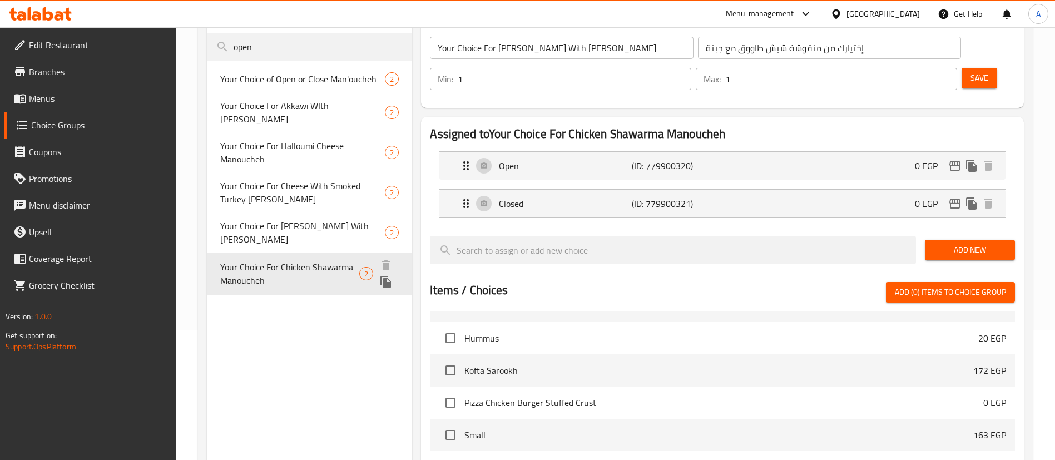
type input "Your Choice For Chicken Shawarma Manoucheh"
type input "إختيارك من منقوشة شاورما دجاج"
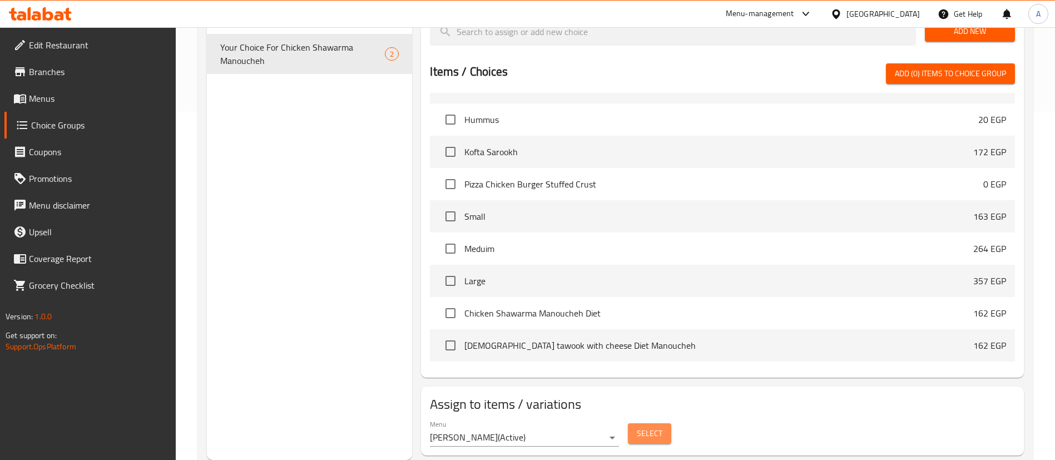
click at [666, 423] on button "Select" at bounding box center [649, 433] width 43 height 21
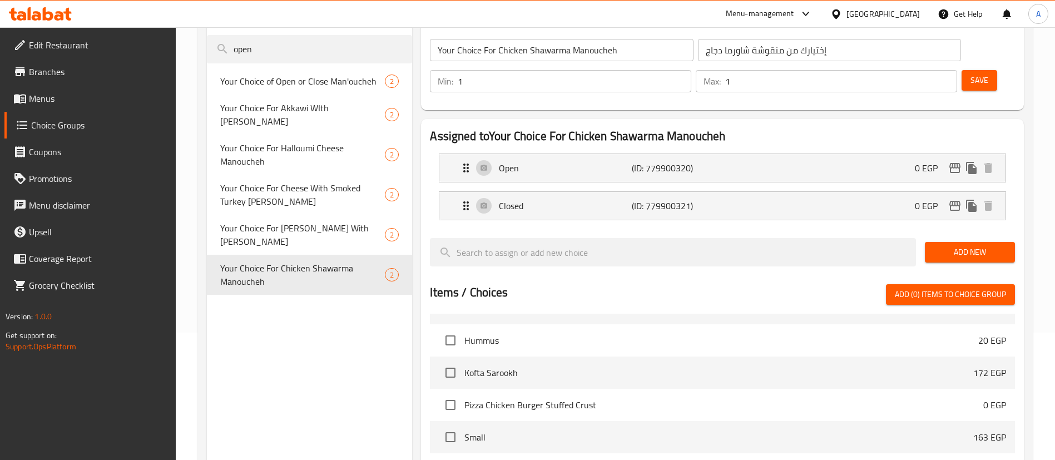
scroll to position [0, 0]
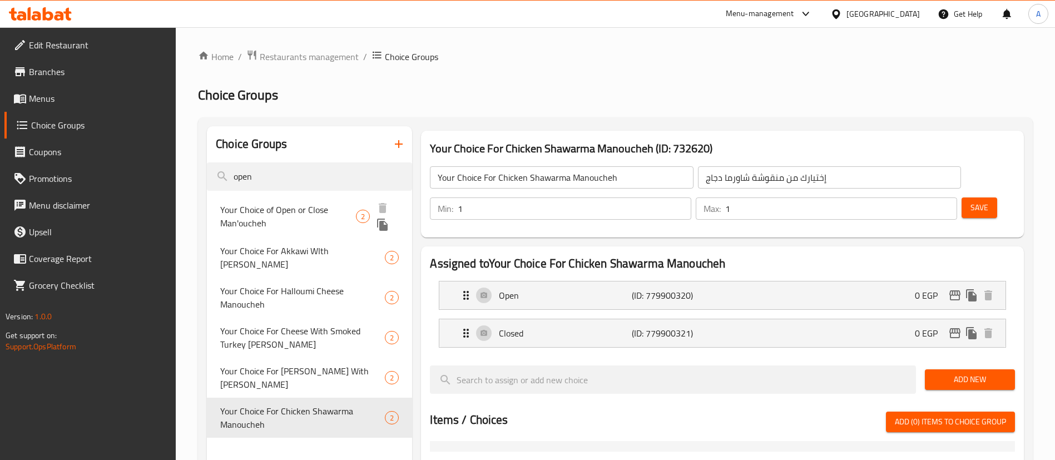
click at [315, 207] on span "Your Choice of Open or Close Man'oucheh" at bounding box center [288, 216] width 136 height 27
type input "Your Choice of Open or Close Man'oucheh"
type input "اختيارك من منقوشة مفتوحة أو مغلقة"
